Goal: Task Accomplishment & Management: Use online tool/utility

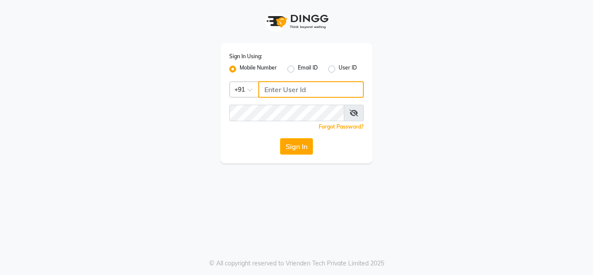
click at [285, 88] on input "Username" at bounding box center [311, 89] width 106 height 17
type input "7400135555"
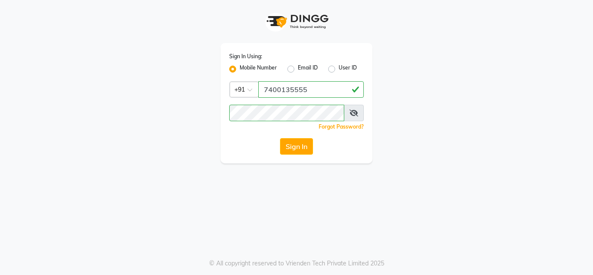
click at [291, 146] on button "Sign In" at bounding box center [296, 146] width 33 height 17
